Goal: Check status: Check status

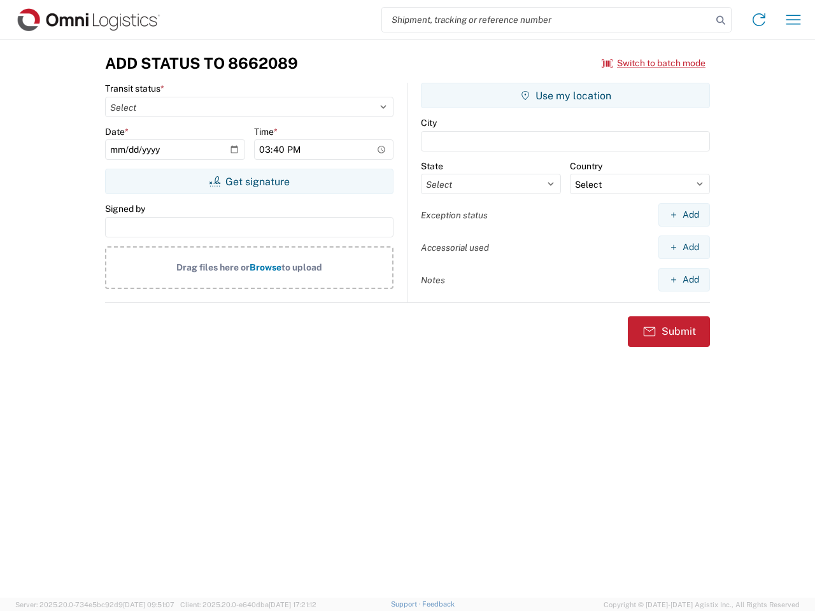
click at [547, 20] on input "search" at bounding box center [547, 20] width 330 height 24
click at [721, 20] on icon at bounding box center [721, 20] width 18 height 18
click at [759, 20] on icon at bounding box center [759, 20] width 20 height 20
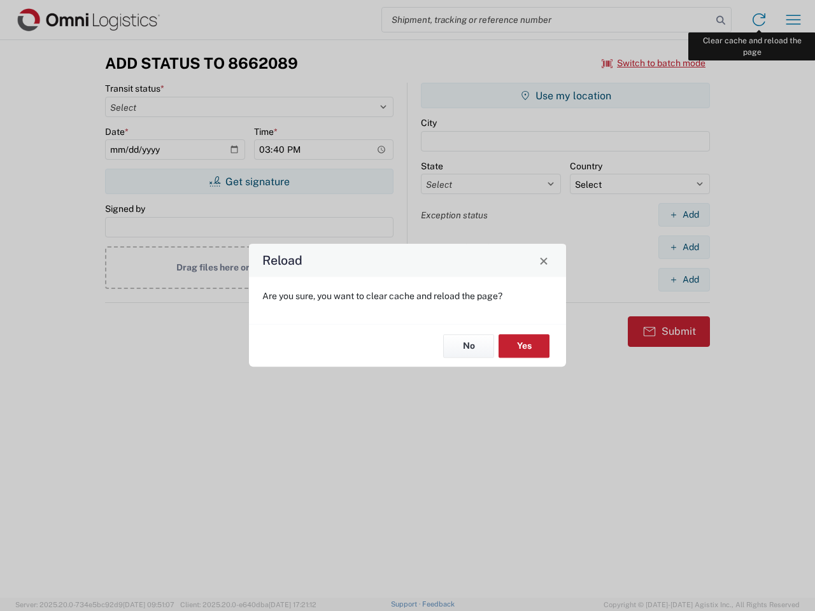
click at [793, 20] on div "Reload Are you sure, you want to clear cache and reload the page? No Yes" at bounding box center [407, 305] width 815 height 611
click at [654, 63] on div "Reload Are you sure, you want to clear cache and reload the page? No Yes" at bounding box center [407, 305] width 815 height 611
click at [249, 181] on div "Reload Are you sure, you want to clear cache and reload the page? No Yes" at bounding box center [407, 305] width 815 height 611
click at [565, 95] on div "Reload Are you sure, you want to clear cache and reload the page? No Yes" at bounding box center [407, 305] width 815 height 611
click at [684, 215] on div "Reload Are you sure, you want to clear cache and reload the page? No Yes" at bounding box center [407, 305] width 815 height 611
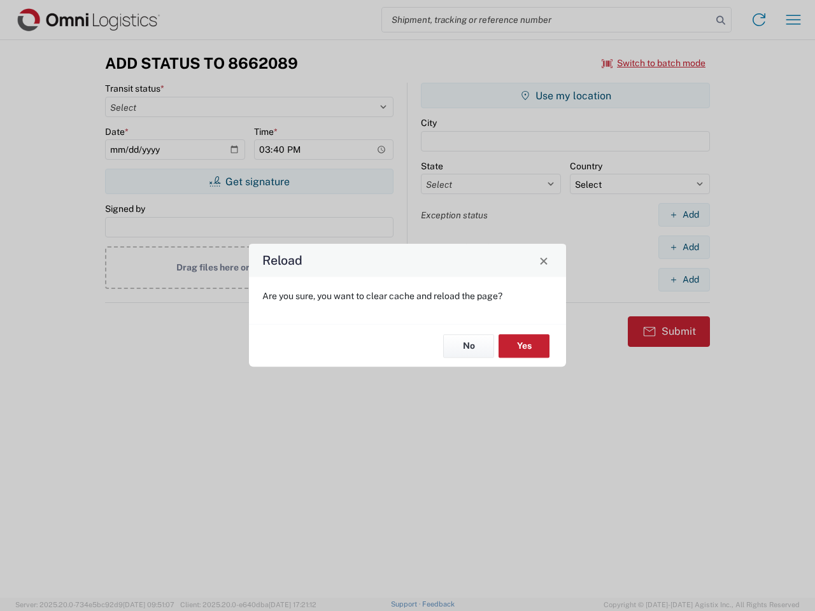
click at [684, 247] on div "Reload Are you sure, you want to clear cache and reload the page? No Yes" at bounding box center [407, 305] width 815 height 611
click at [684, 279] on div "Reload Are you sure, you want to clear cache and reload the page? No Yes" at bounding box center [407, 305] width 815 height 611
